Goal: Task Accomplishment & Management: Use online tool/utility

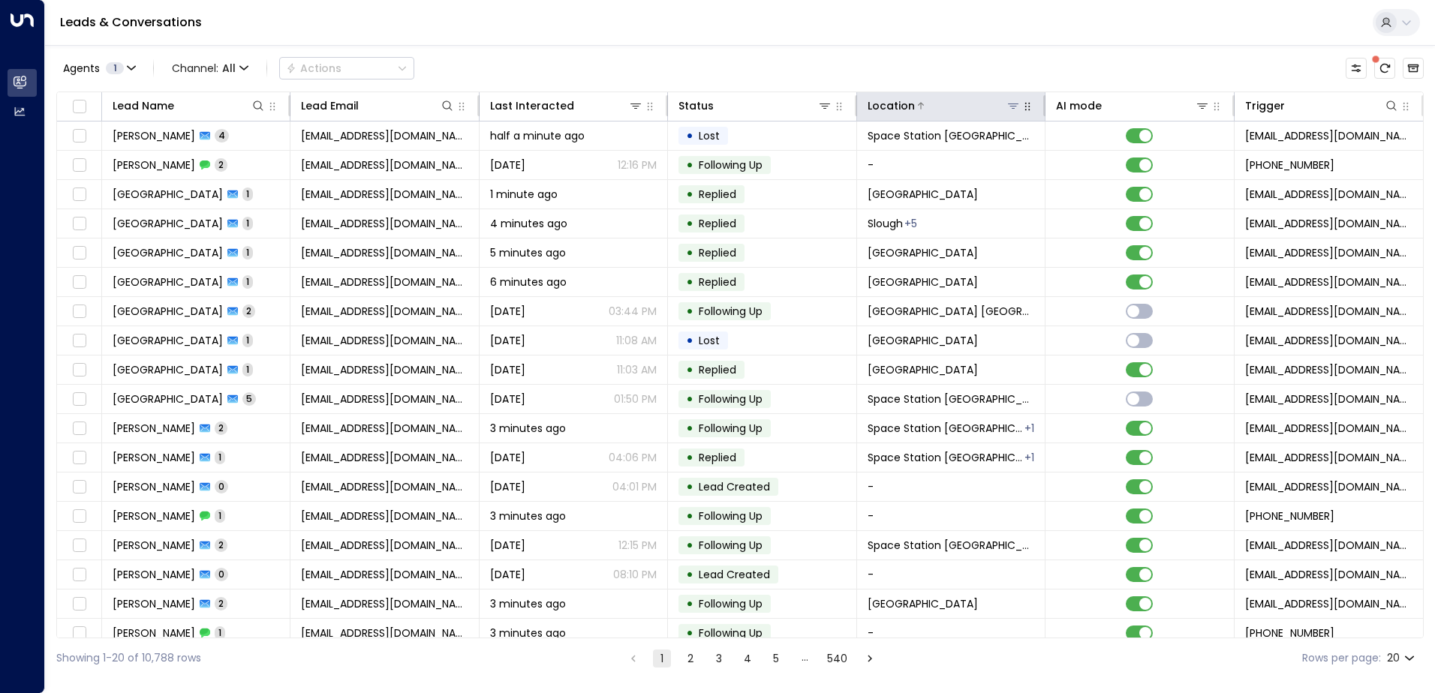
click at [1016, 110] on button at bounding box center [1013, 105] width 15 height 15
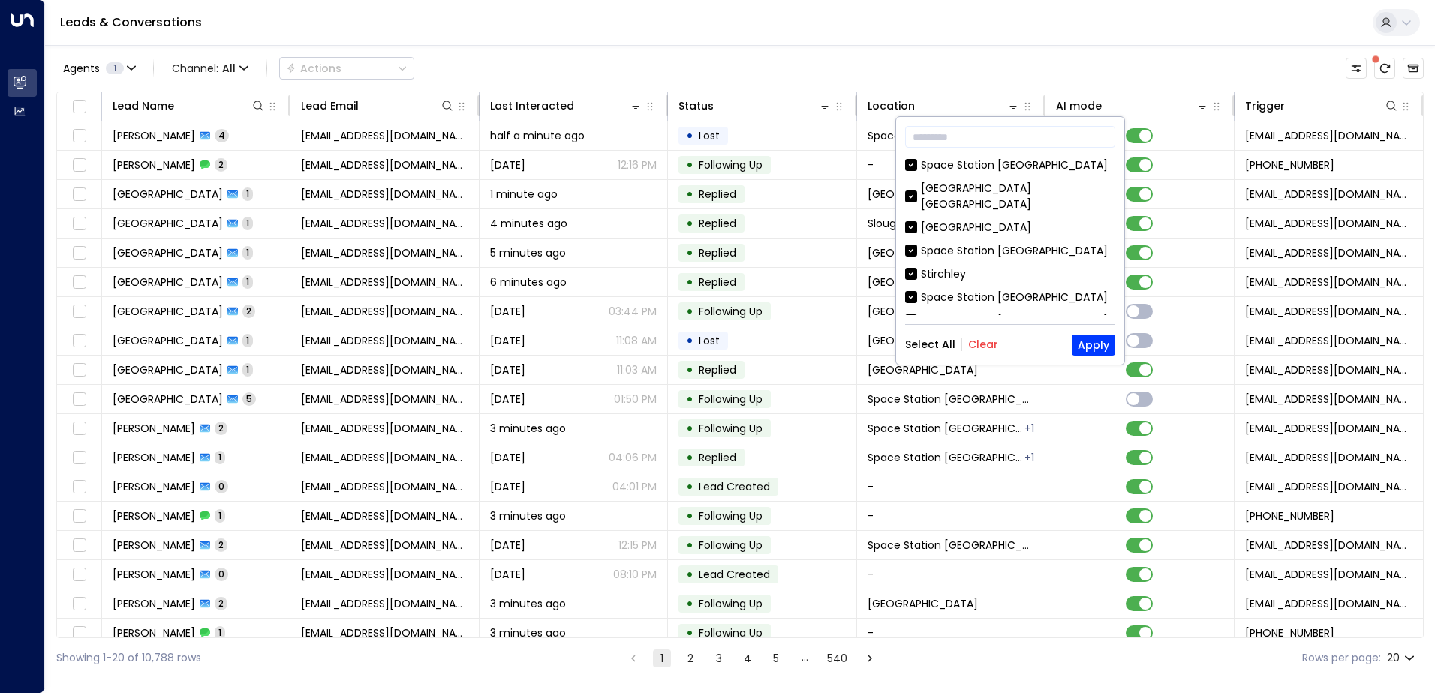
drag, startPoint x: 991, startPoint y: 343, endPoint x: 1002, endPoint y: 329, distance: 17.7
click at [991, 342] on button "Clear" at bounding box center [983, 344] width 30 height 12
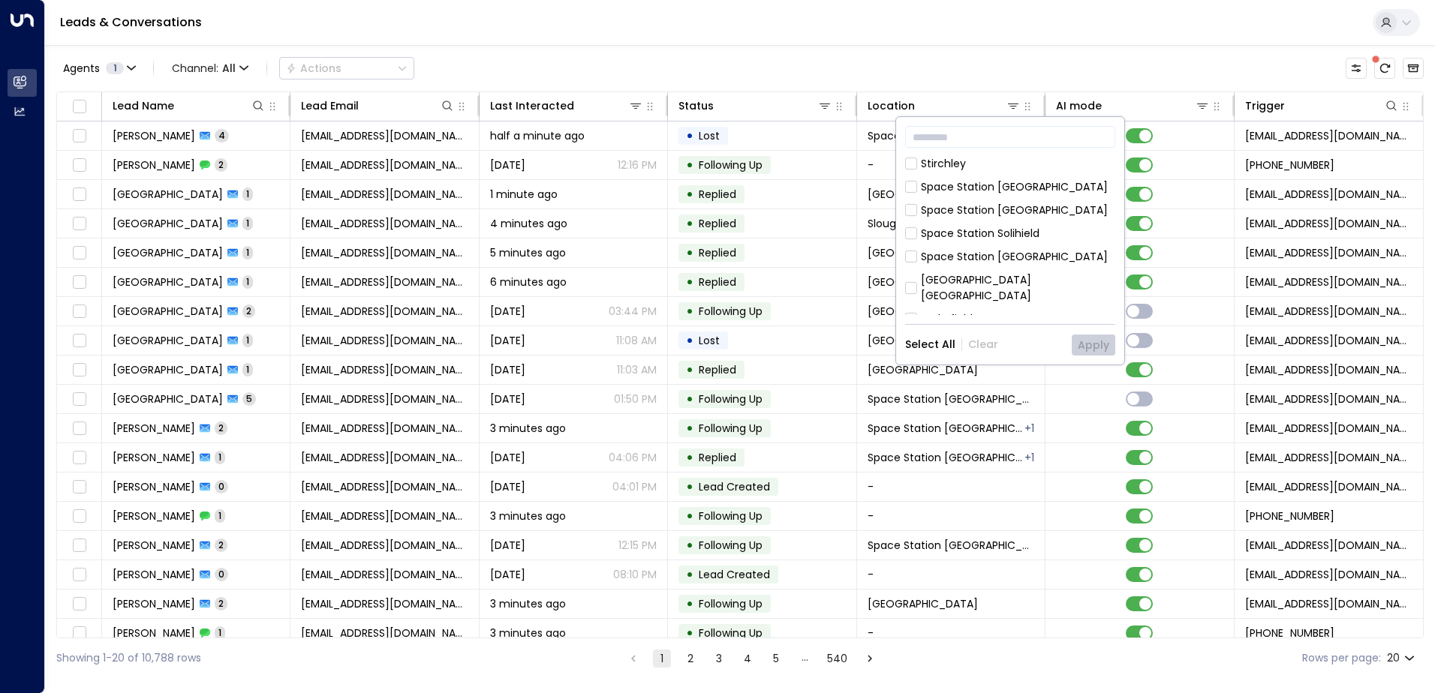
scroll to position [171, 0]
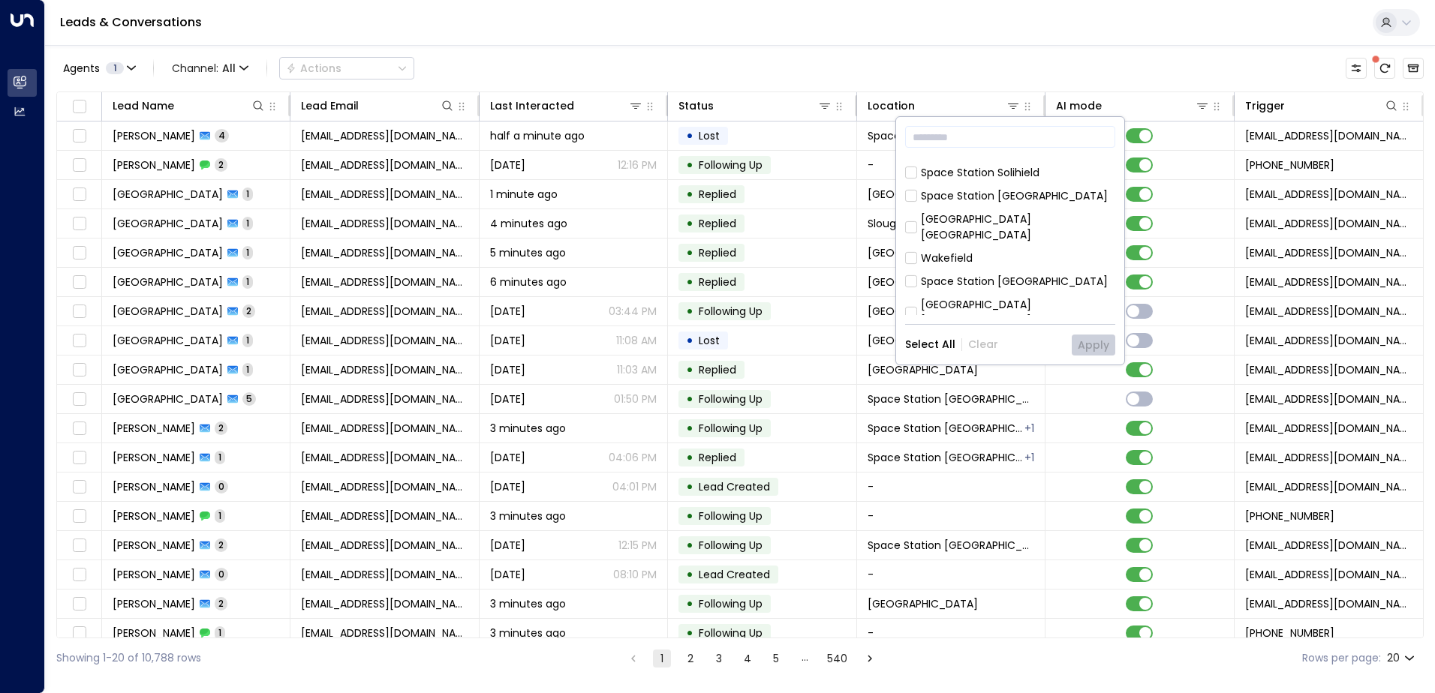
click at [1009, 274] on div "Space Station [GEOGRAPHIC_DATA]" at bounding box center [1014, 282] width 187 height 16
click at [1086, 348] on button "Apply" at bounding box center [1094, 345] width 44 height 21
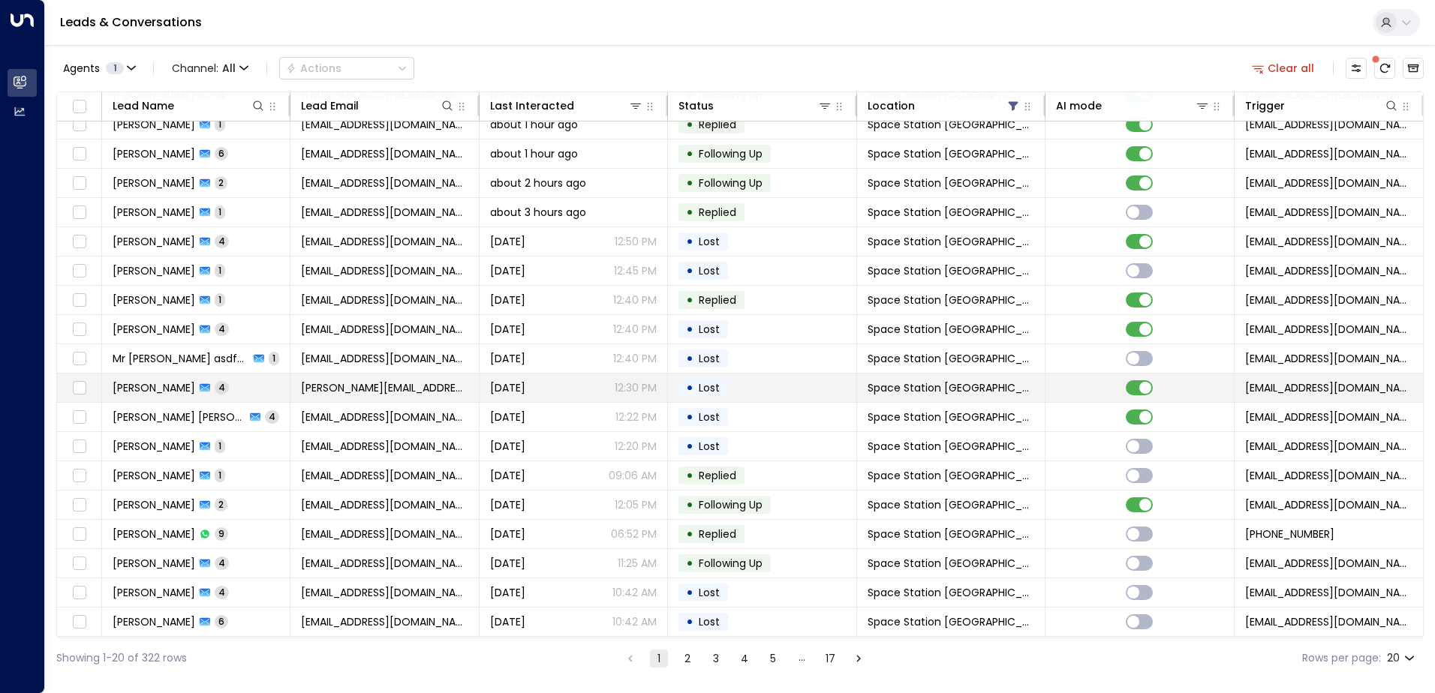
scroll to position [74, 0]
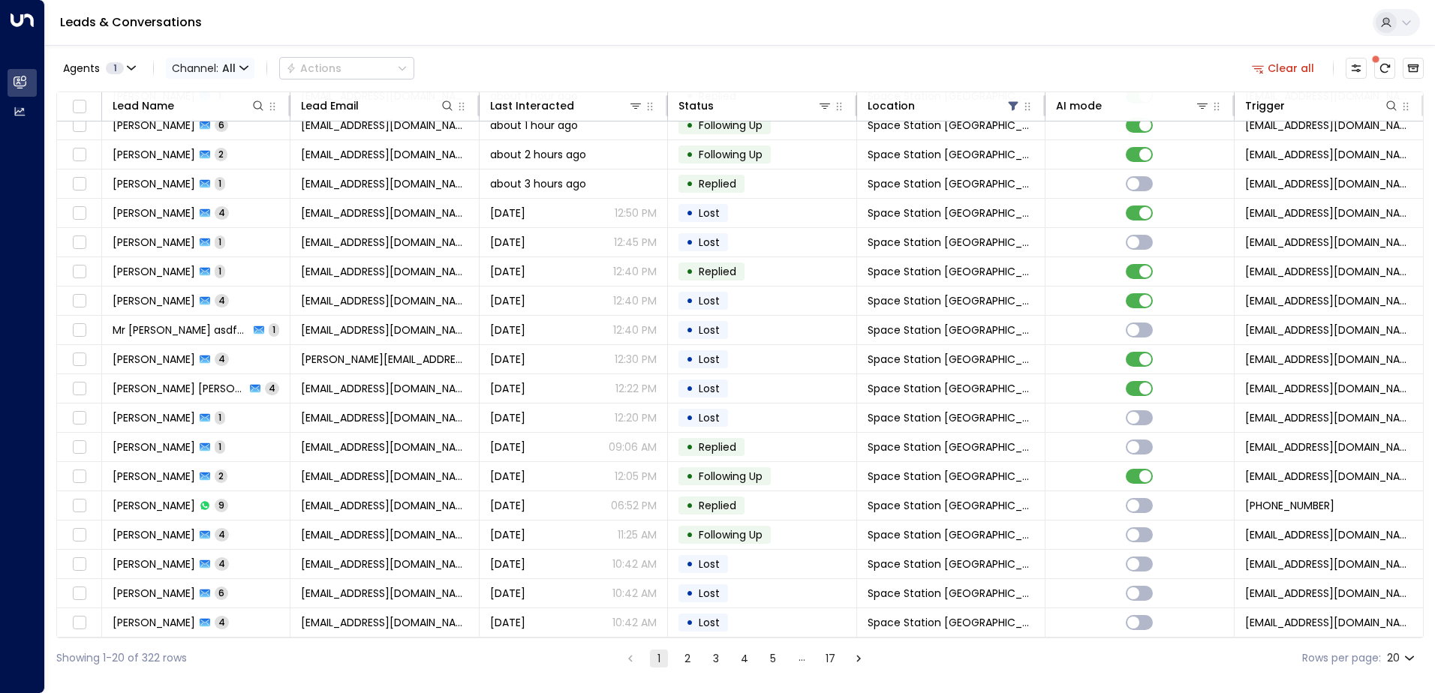
click at [234, 68] on span "All" at bounding box center [229, 68] width 14 height 12
click at [242, 114] on li "SMS" at bounding box center [206, 107] width 72 height 14
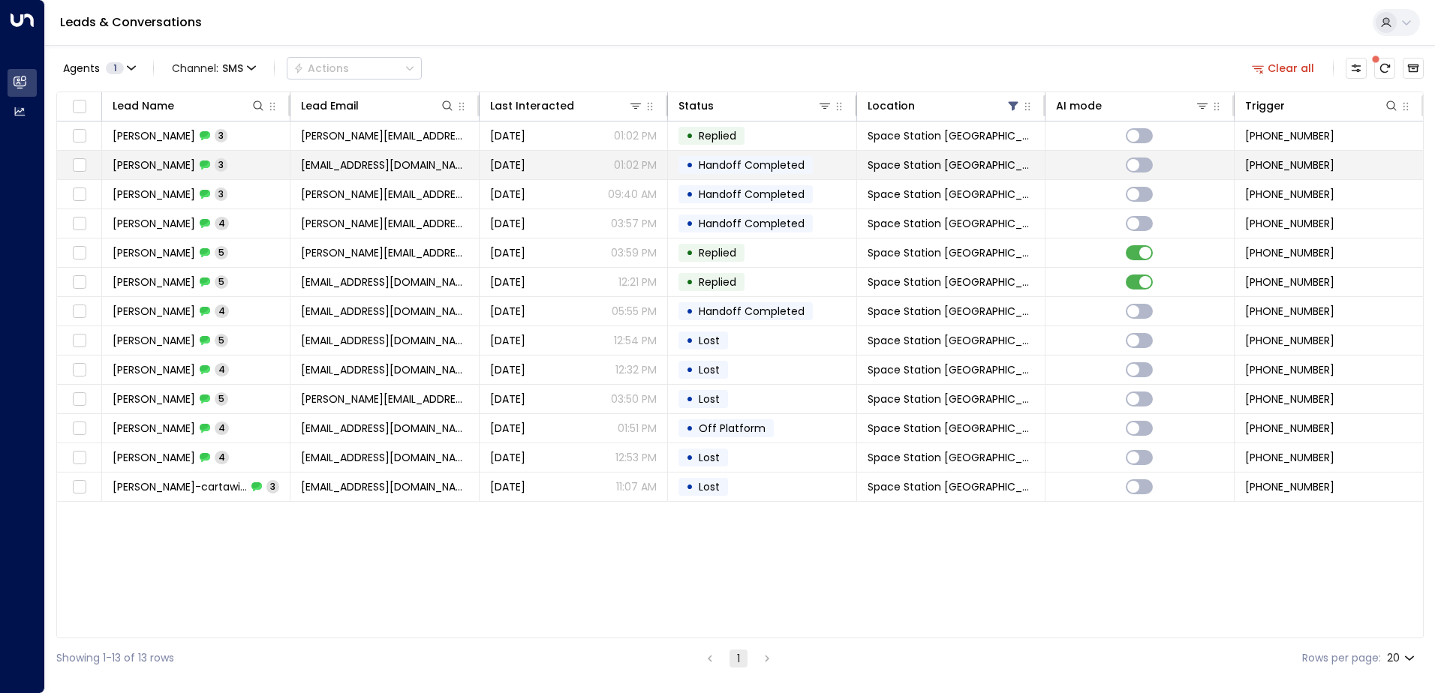
click at [182, 170] on div "[PERSON_NAME] 3" at bounding box center [170, 165] width 115 height 15
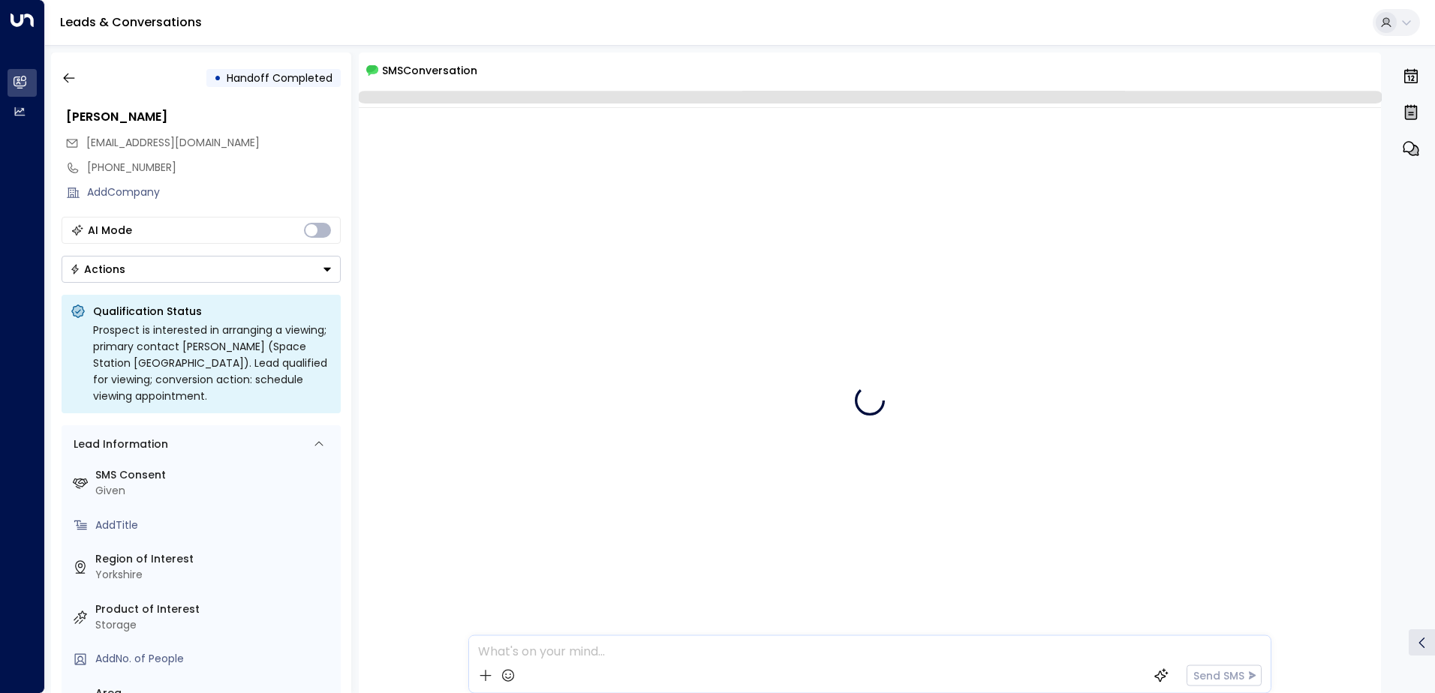
scroll to position [2, 0]
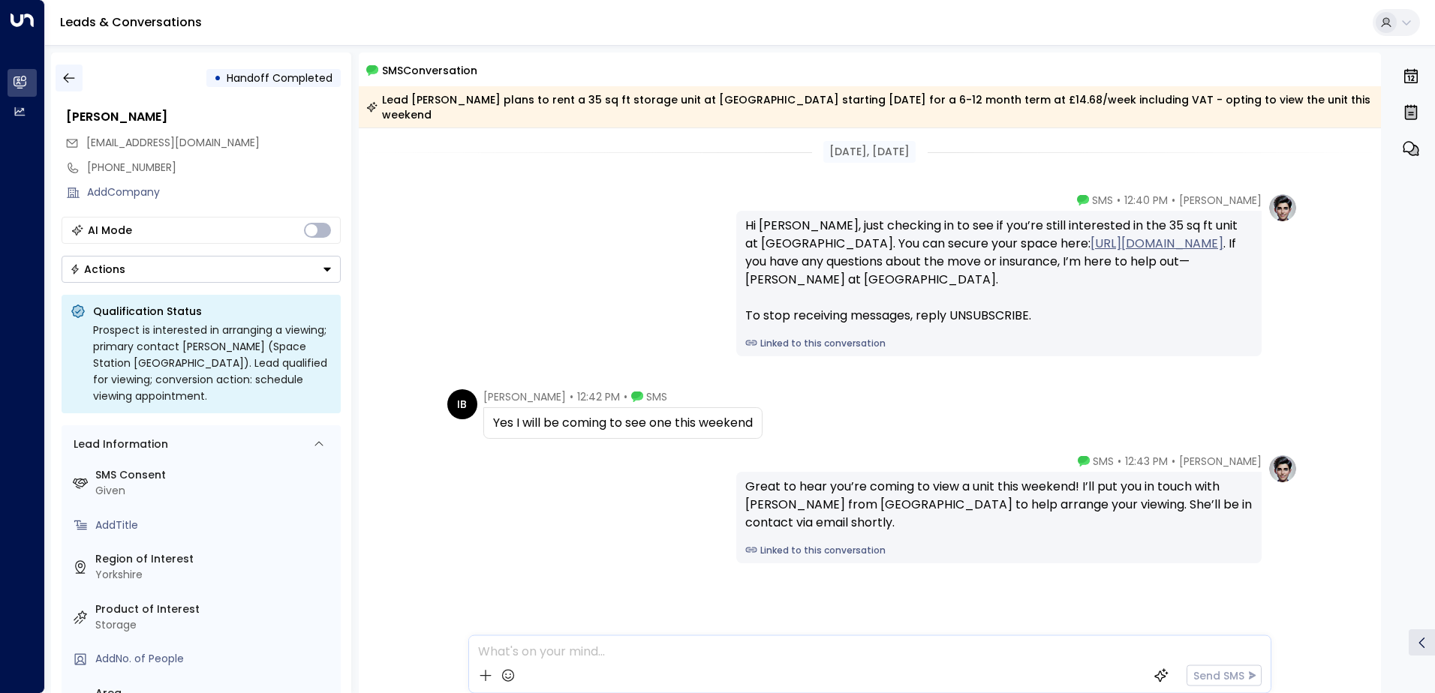
click at [80, 80] on button "button" at bounding box center [69, 78] width 27 height 27
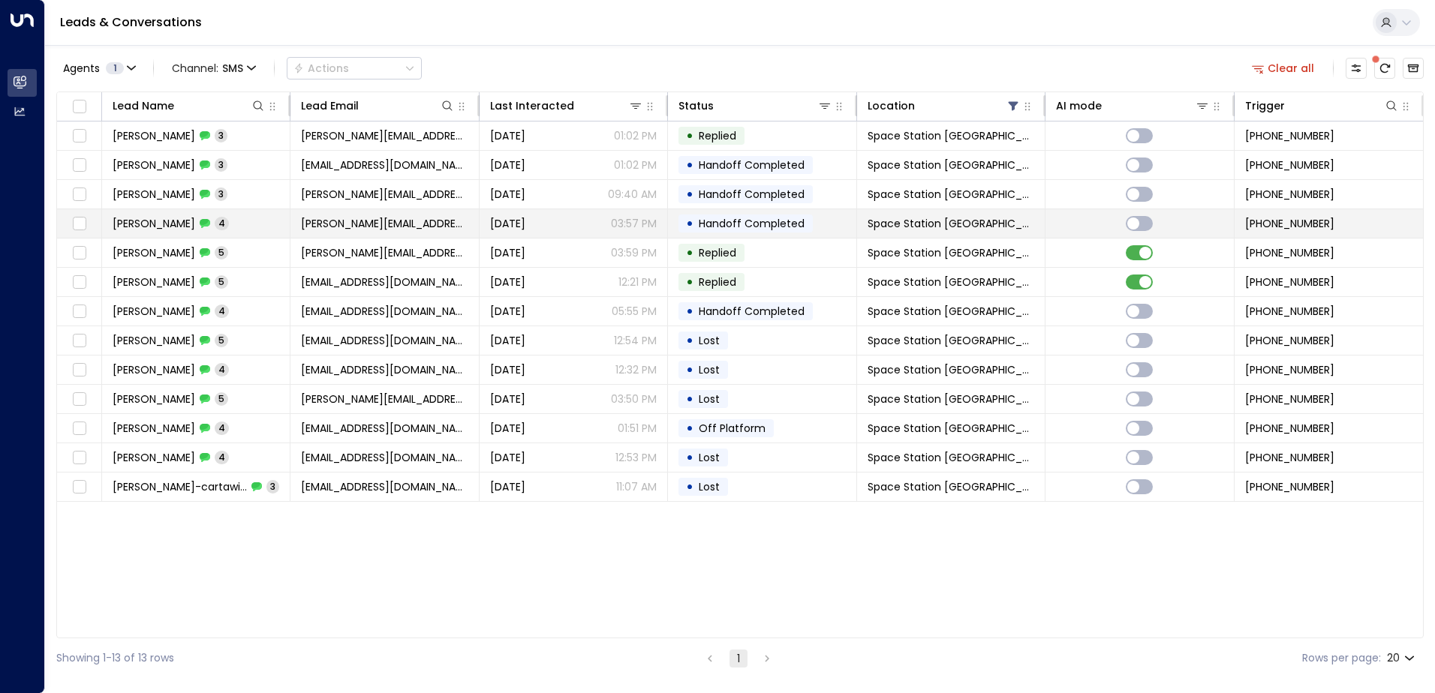
click at [200, 222] on icon at bounding box center [205, 223] width 11 height 9
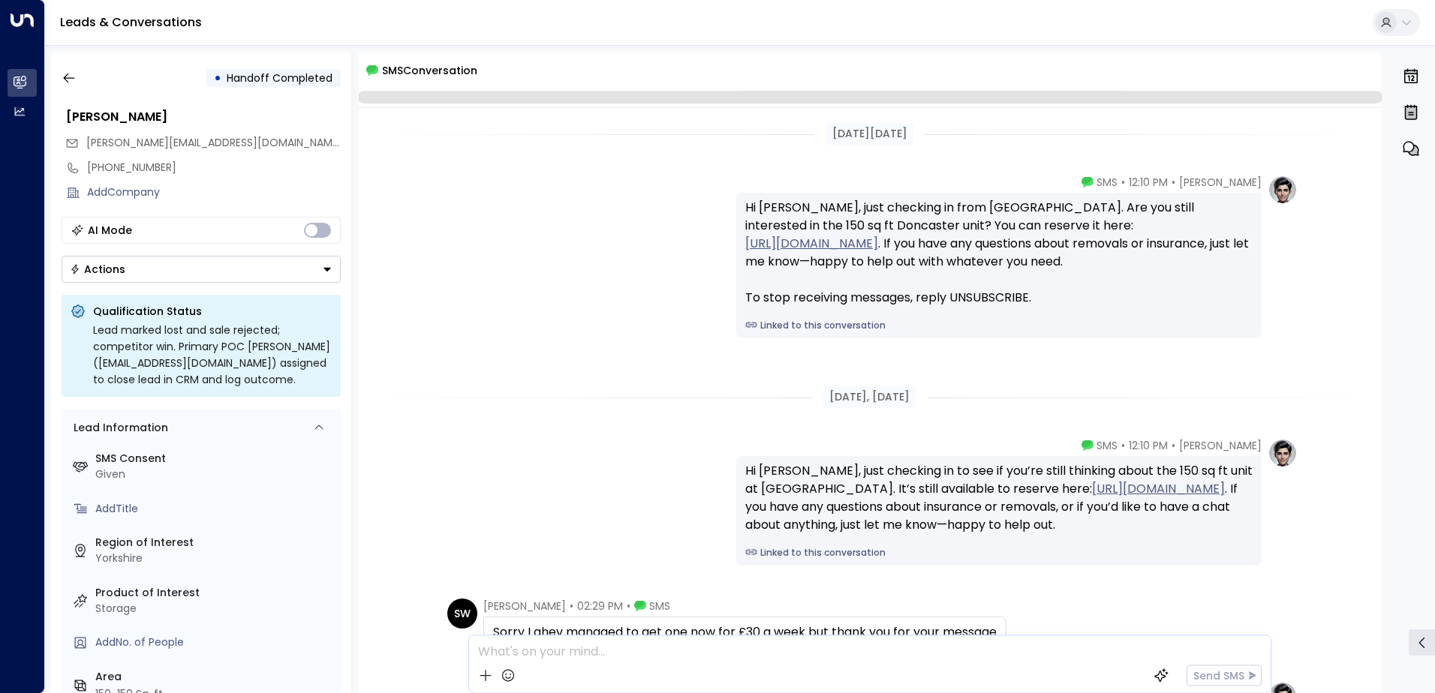
scroll to position [248, 0]
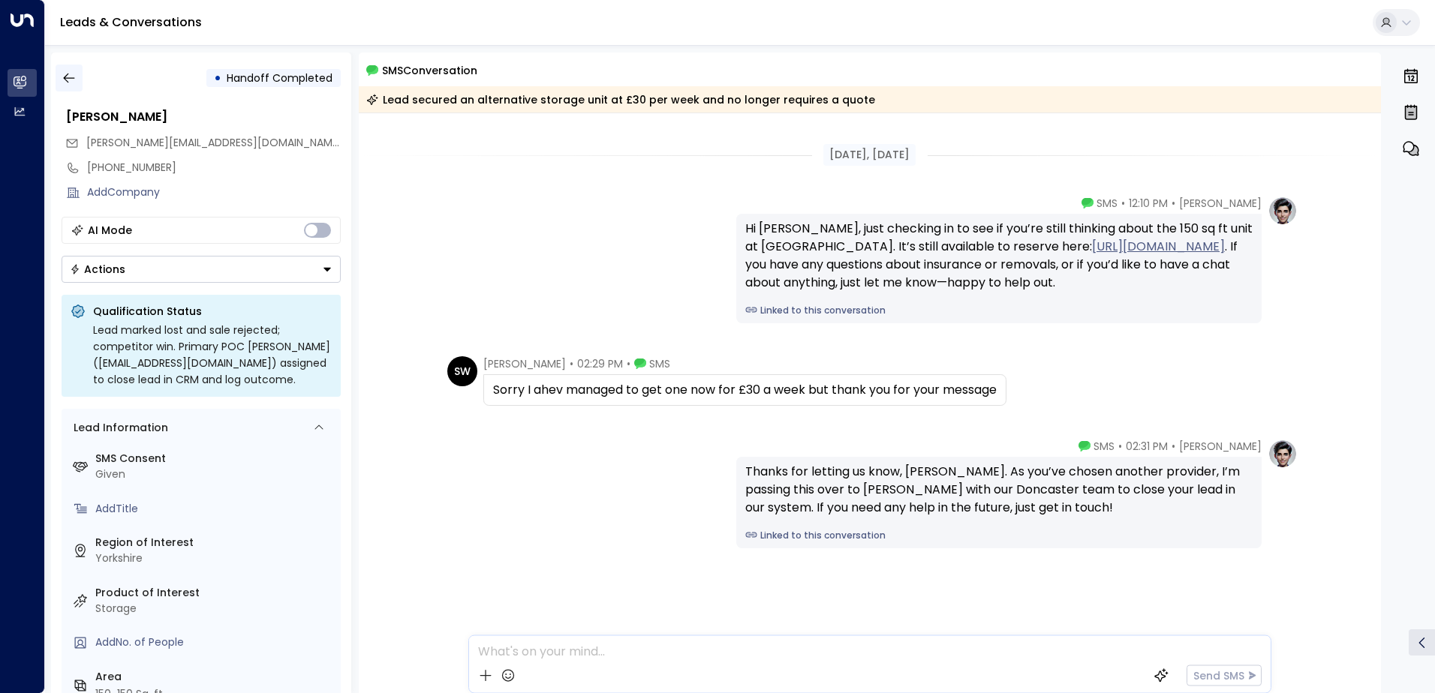
click at [77, 80] on button "button" at bounding box center [69, 78] width 27 height 27
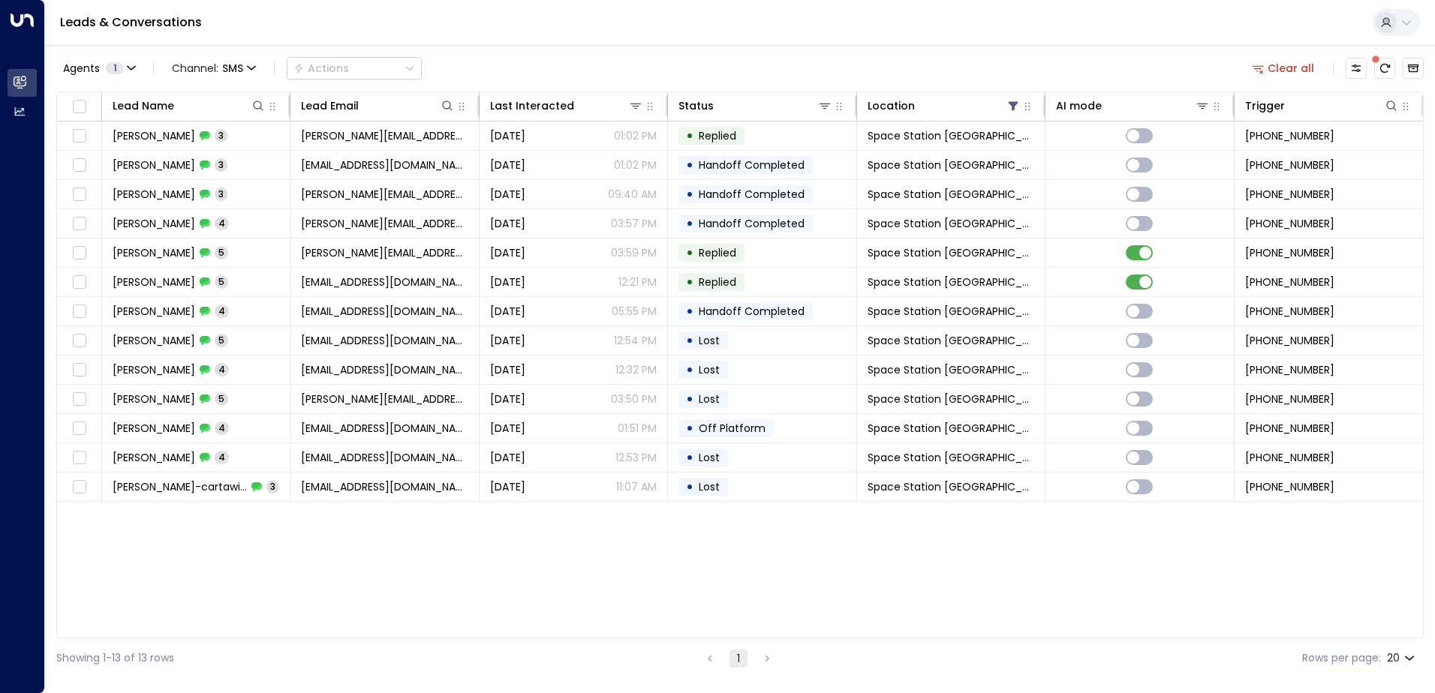
click at [366, 566] on div "Lead Name Lead Email Last Interacted Status Location AI mode Trigger [PERSON_NA…" at bounding box center [739, 365] width 1367 height 547
click at [231, 65] on span "SMS" at bounding box center [232, 68] width 21 height 12
click at [186, 305] on div at bounding box center [717, 346] width 1435 height 693
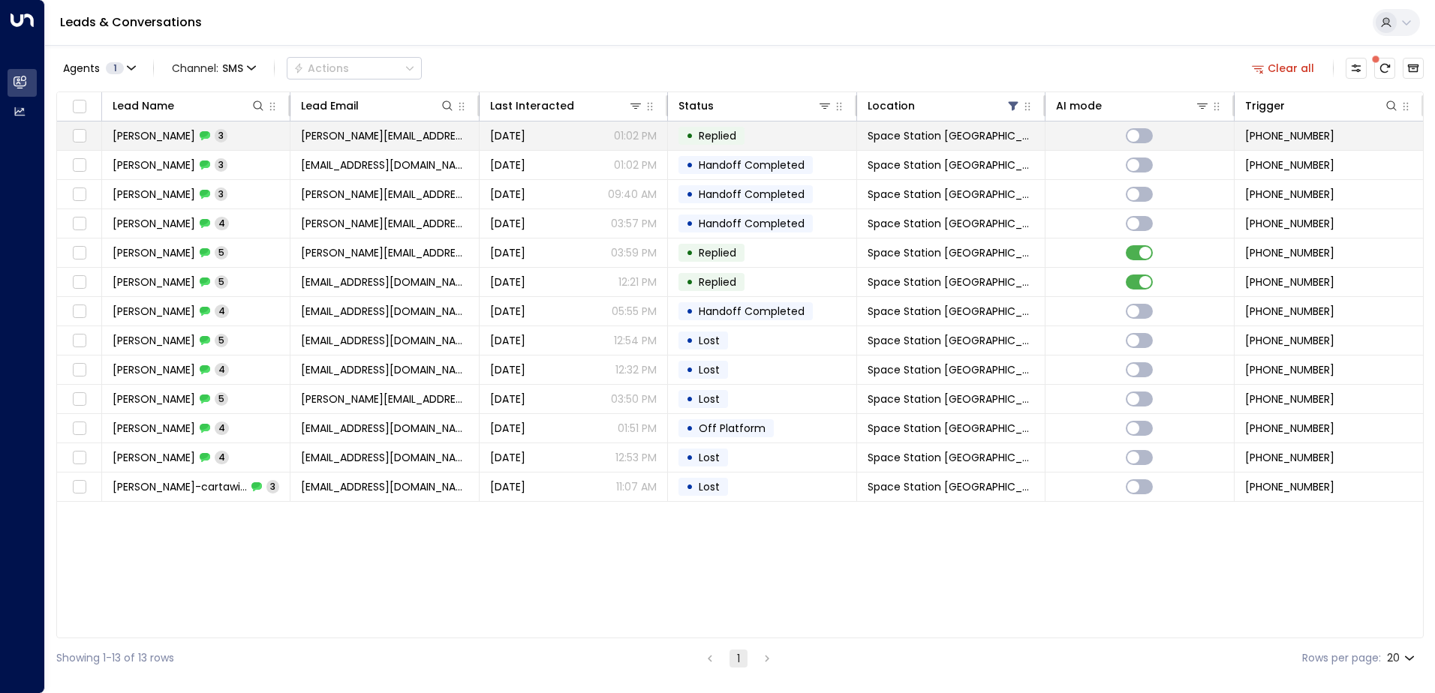
click at [167, 136] on span "[PERSON_NAME]" at bounding box center [154, 135] width 83 height 15
